Goal: Find contact information: Find contact information

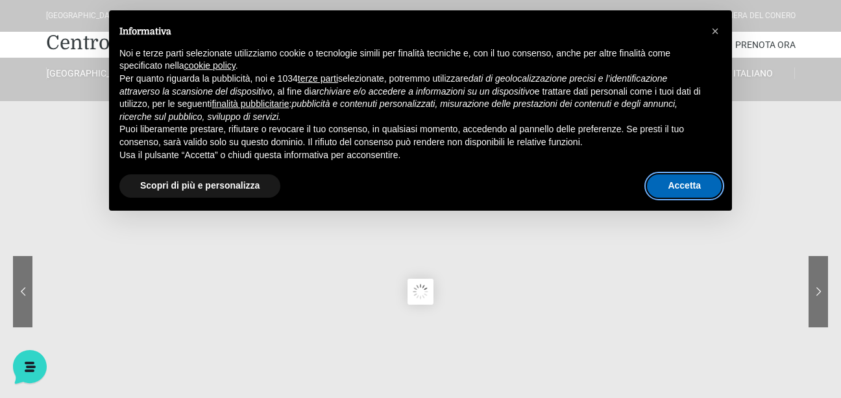
click at [659, 189] on button "Accetta" at bounding box center [684, 186] width 75 height 23
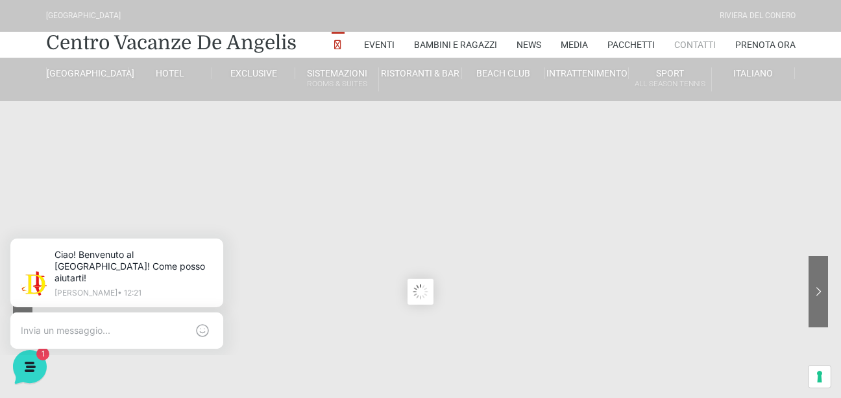
click at [676, 47] on link "Contatti" at bounding box center [695, 45] width 42 height 26
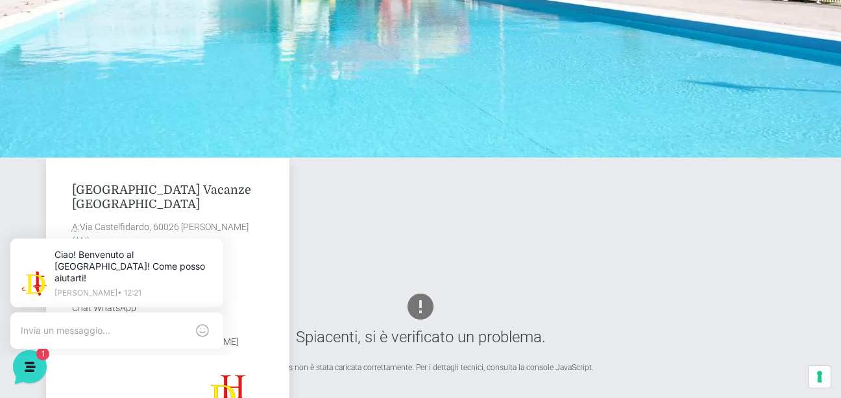
scroll to position [325, 0]
